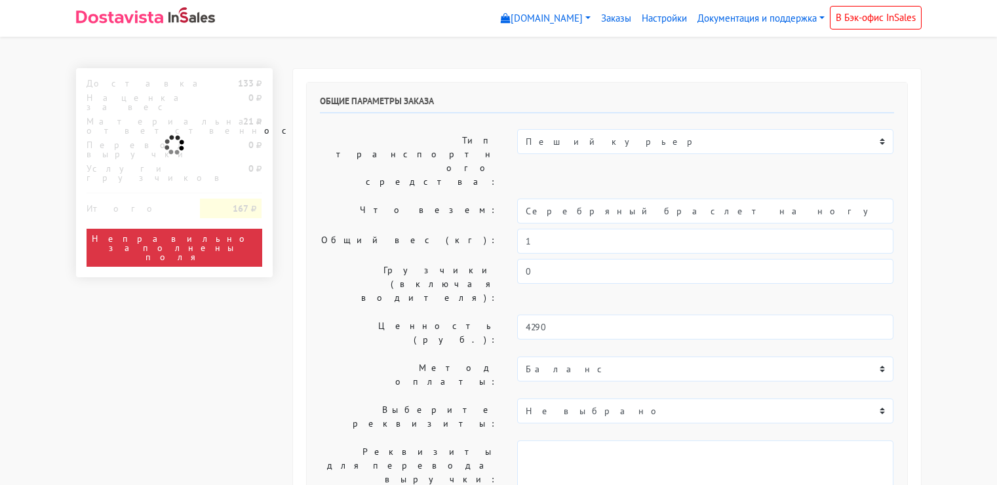
select select "11:00"
select select "21:00"
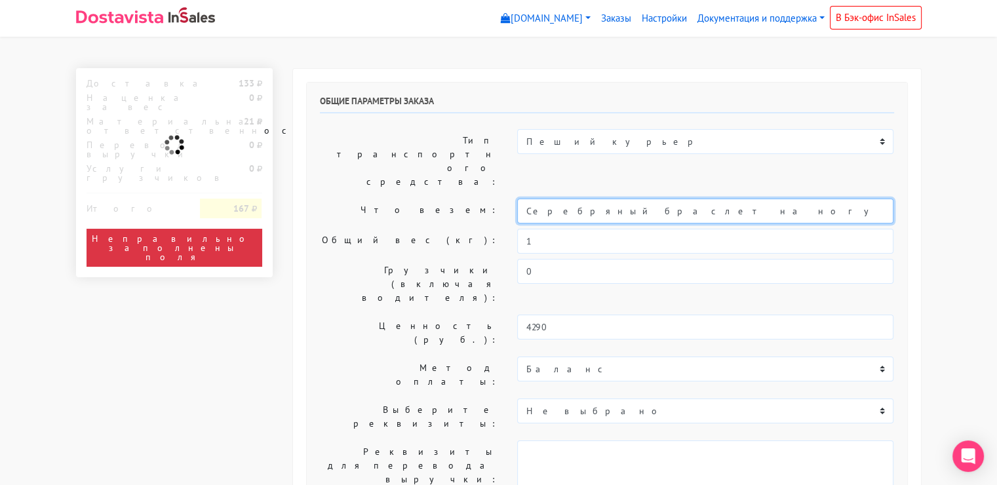
click at [666, 199] on input "Серебряный браслет на ногу "Mango sticky rice" (22-27)" at bounding box center [705, 211] width 376 height 25
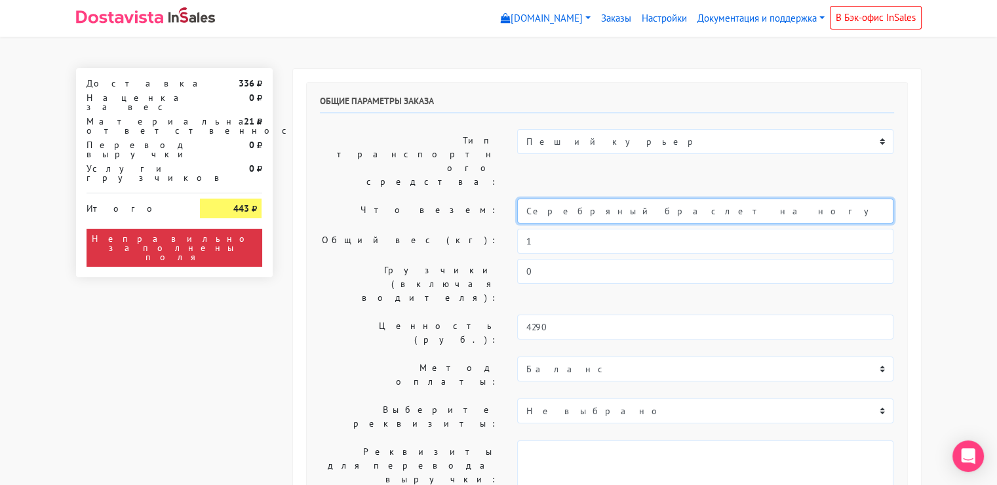
click at [666, 199] on input "Серебряный браслет на ногу "Mango sticky rice" (22-27)" at bounding box center [705, 211] width 376 height 25
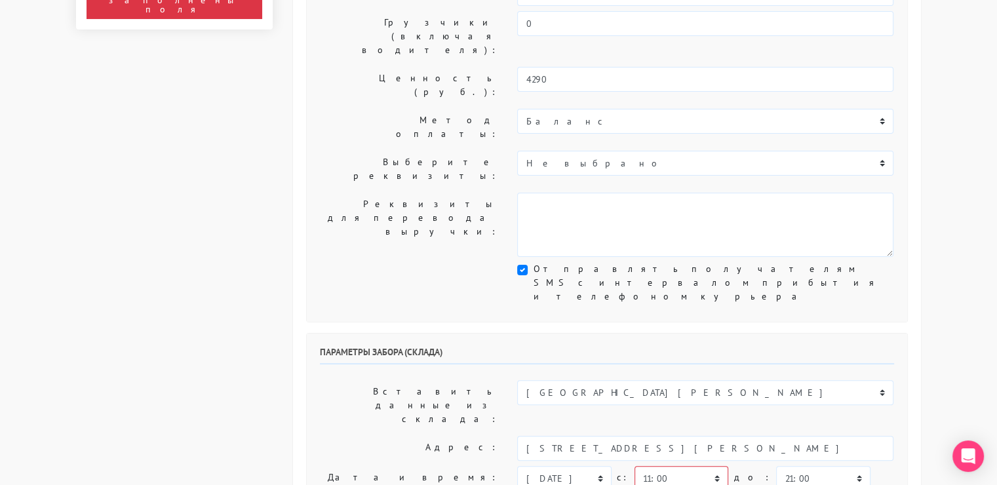
scroll to position [262, 0]
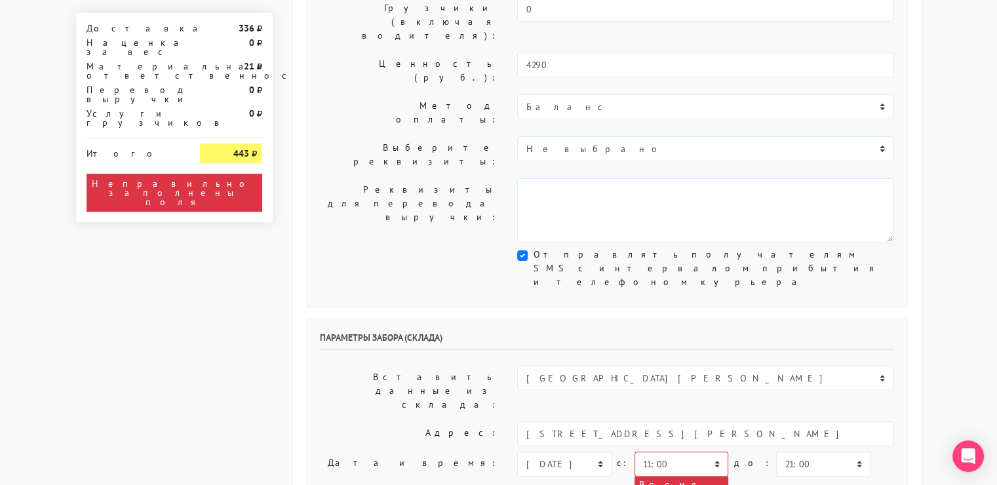
type input "украшение"
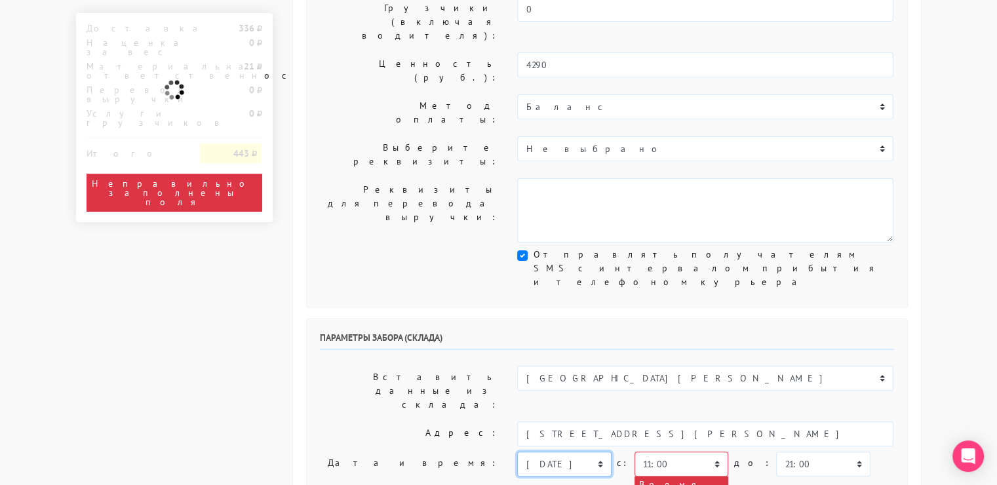
click at [586, 452] on select "[DATE] [DATE] [DATE] [DATE] [DATE] [DATE] [DATE] [DATE] [DATE]" at bounding box center [564, 464] width 94 height 25
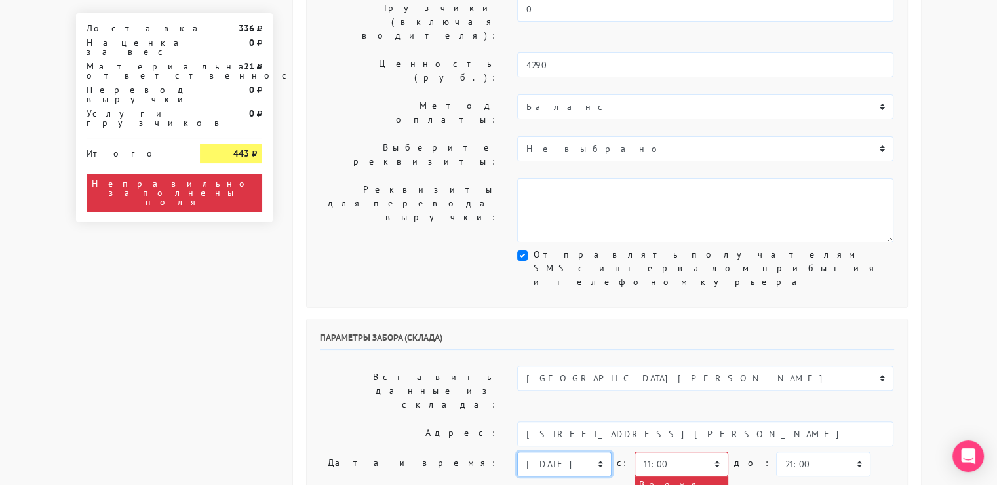
select select "[DATE]"
click at [517, 452] on select "[DATE] [DATE] [DATE] [DATE] [DATE] [DATE] [DATE] [DATE] [DATE]" at bounding box center [564, 464] width 94 height 25
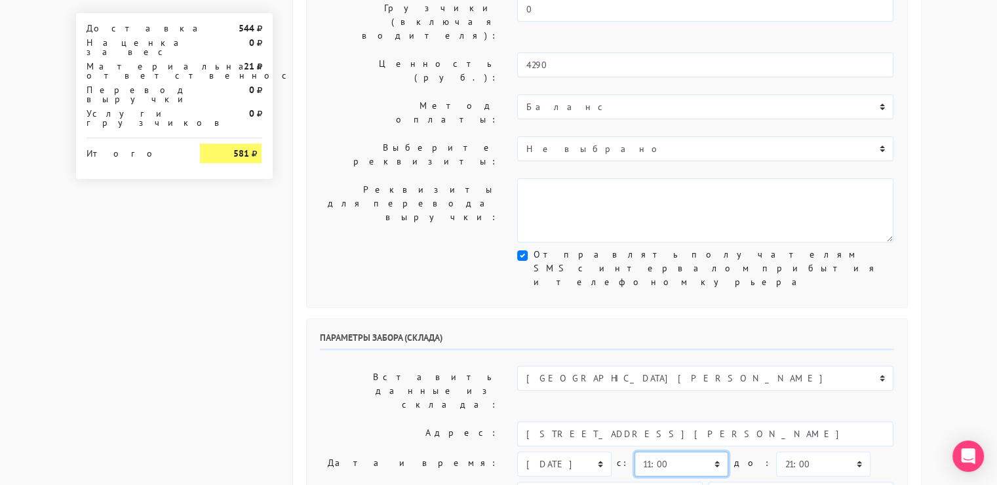
click at [711, 452] on select "00:00 00:30 01:00 01:30 02:00 02:30 03:00 03:30 04:00 04:30 05:00 05:30 06:00 0…" at bounding box center [681, 464] width 94 height 25
select select "19:30"
click at [634, 452] on select "00:00 00:30 01:00 01:30 02:00 02:30 03:00 03:30 04:00 04:30 05:00 05:30 06:00 0…" at bounding box center [681, 464] width 94 height 25
click at [825, 452] on select "00:00 00:30 01:00 01:30 02:00 02:30 03:00 03:30 04:00 04:30 05:00 05:30 06:00 0…" at bounding box center [823, 464] width 94 height 25
select select "20:00"
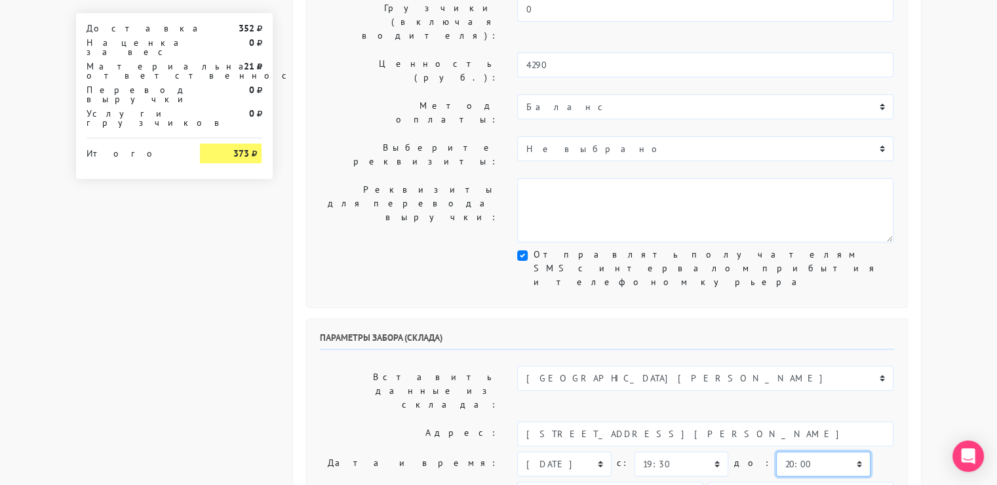
click at [776, 452] on select "00:00 00:30 01:00 01:30 02:00 02:30 03:00 03:30 04:00 04:30 05:00 05:30 06:00 0…" at bounding box center [823, 464] width 94 height 25
click at [791, 482] on input "89251806702" at bounding box center [800, 494] width 185 height 25
type input "9234448187"
type input "[PERSON_NAME]"
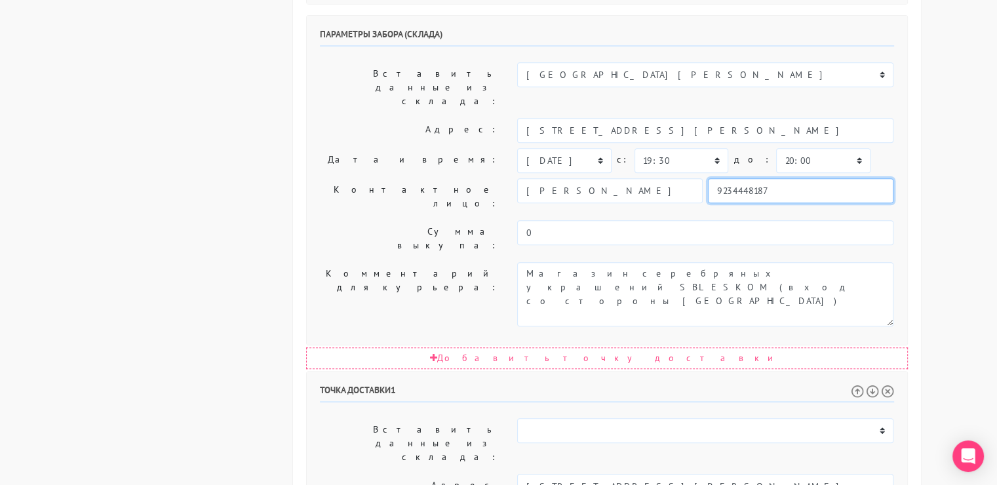
scroll to position [566, 0]
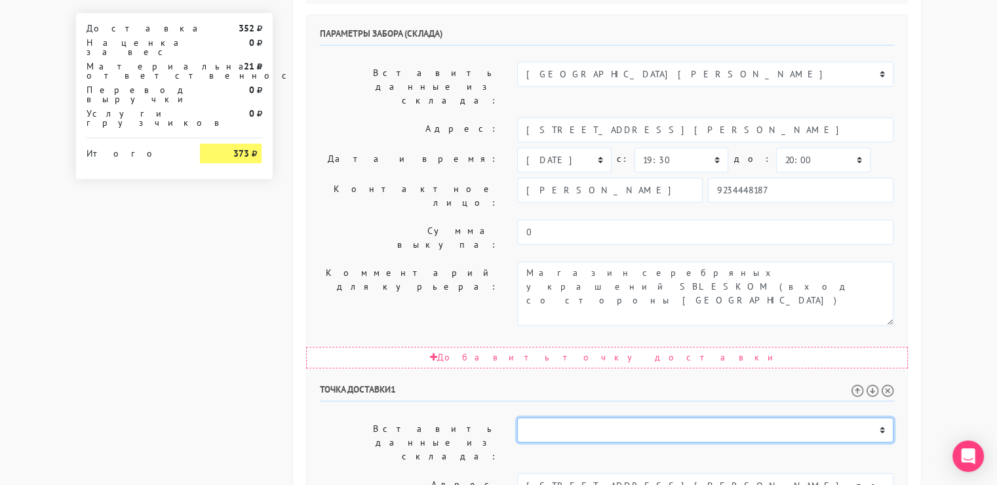
click at [680, 418] on select "Склад [GEOGRAPHIC_DATA] Склад [GEOGRAPHIC_DATA] [GEOGRAPHIC_DATA][PERSON_NAME] …" at bounding box center [705, 430] width 376 height 25
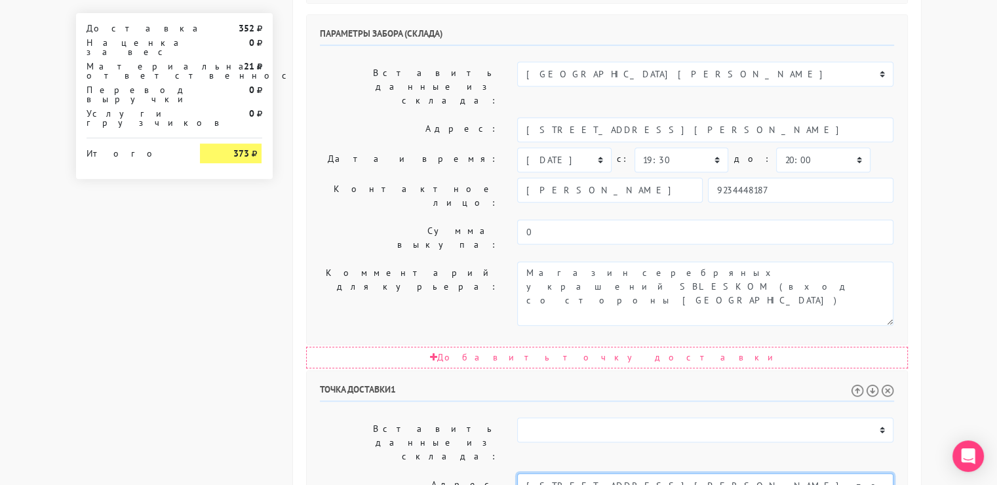
drag, startPoint x: 800, startPoint y: 282, endPoint x: 657, endPoint y: 282, distance: 142.9
click at [657, 473] on input "[STREET_ADDRESS][PERSON_NAME] подьезд, 9 этаж, квартира 216" at bounding box center [705, 485] width 376 height 25
type input "[STREET_ADDRESS][PERSON_NAME]"
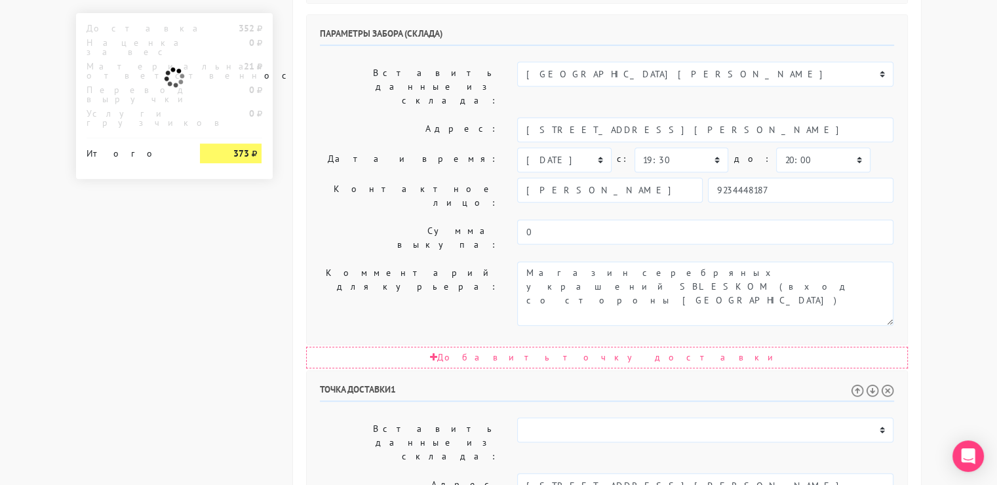
paste textarea "6 подьезд, 9 этаж, квартира 216"
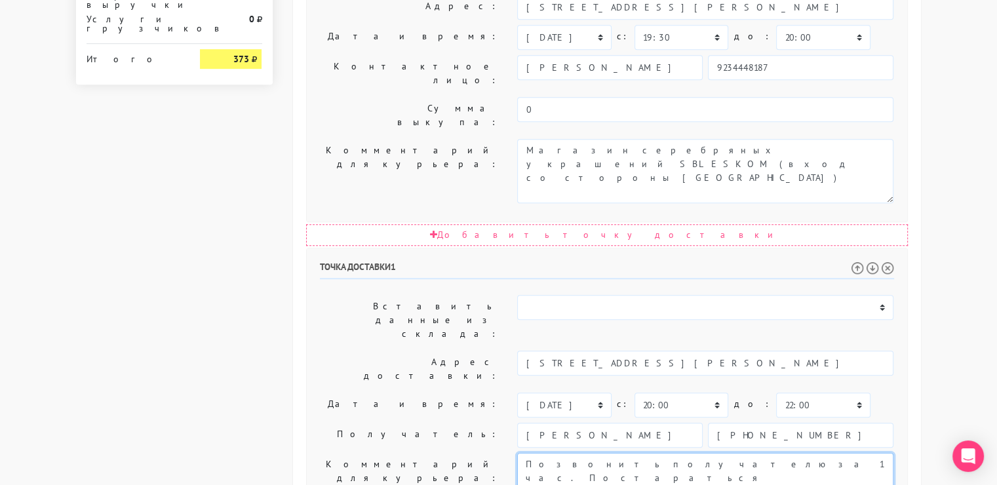
scroll to position [721, 0]
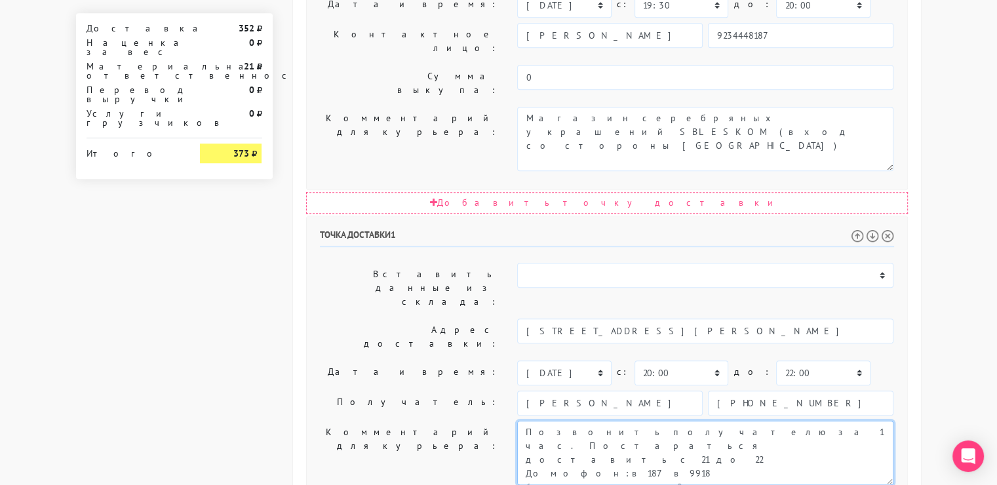
type textarea "Позвонить получателю за 1 час. Постараться доставить с 21 до 22 Домофон:в187в99…"
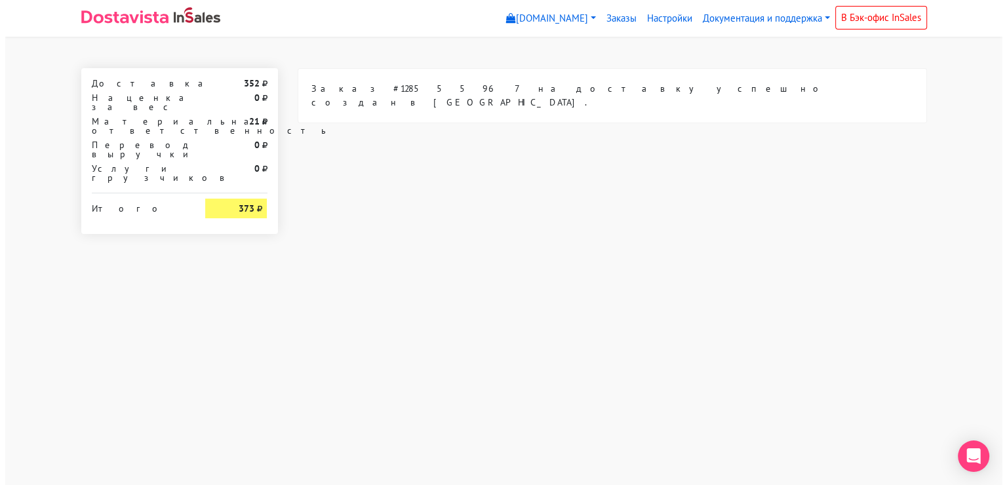
scroll to position [0, 0]
